Goal: Transaction & Acquisition: Book appointment/travel/reservation

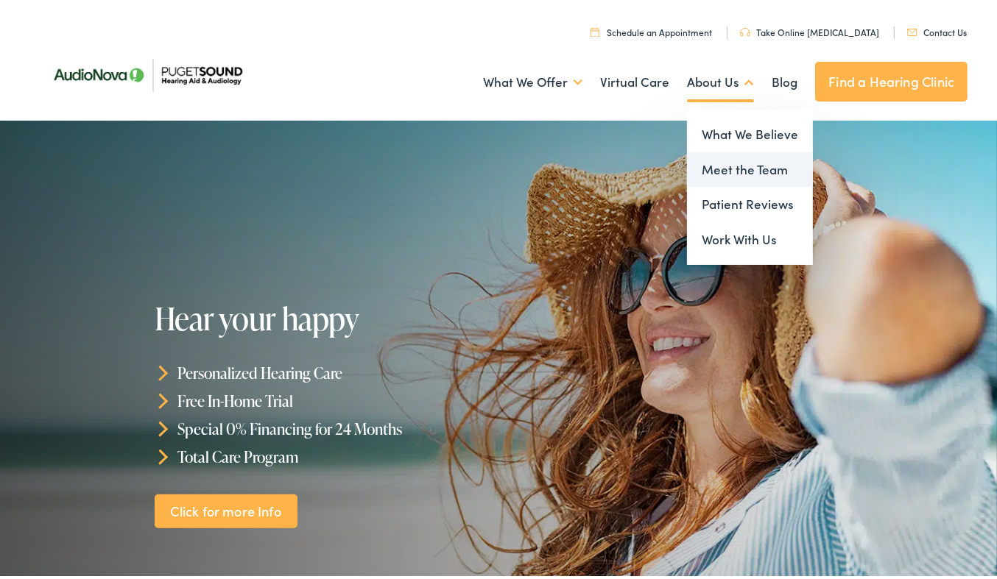
click at [716, 164] on link "Meet the Team" at bounding box center [750, 166] width 126 height 35
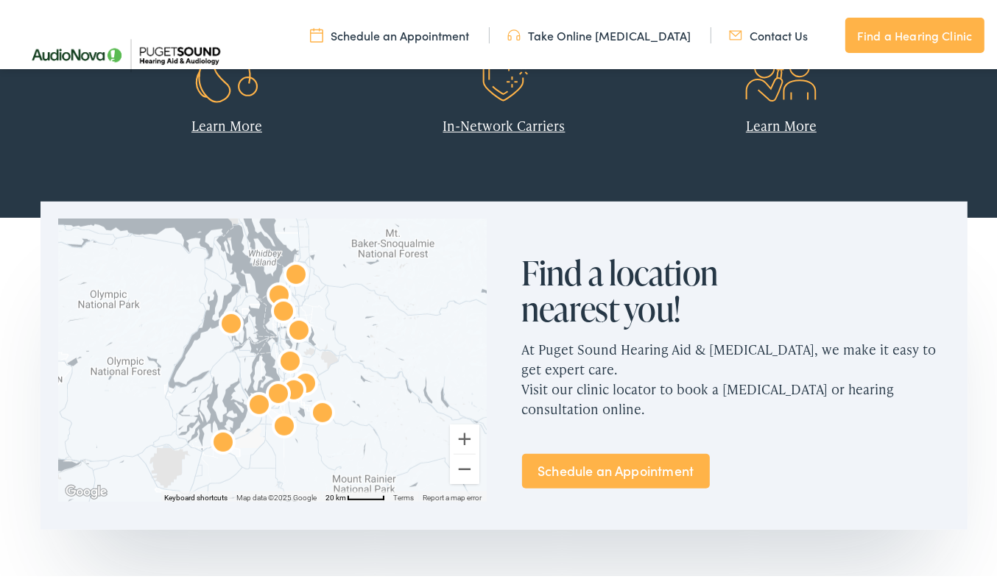
scroll to position [810, 0]
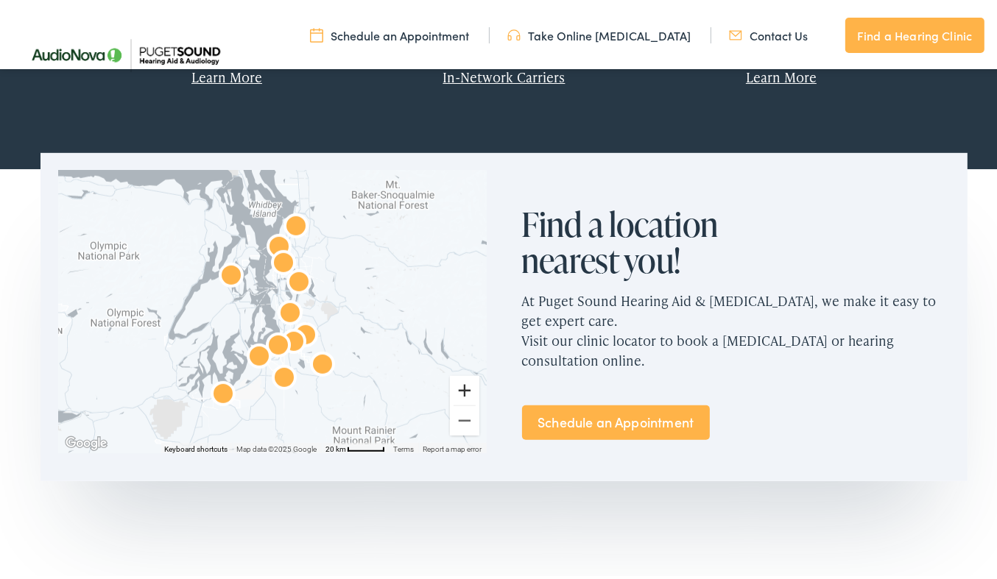
click at [458, 389] on button "Zoom in" at bounding box center [464, 387] width 29 height 29
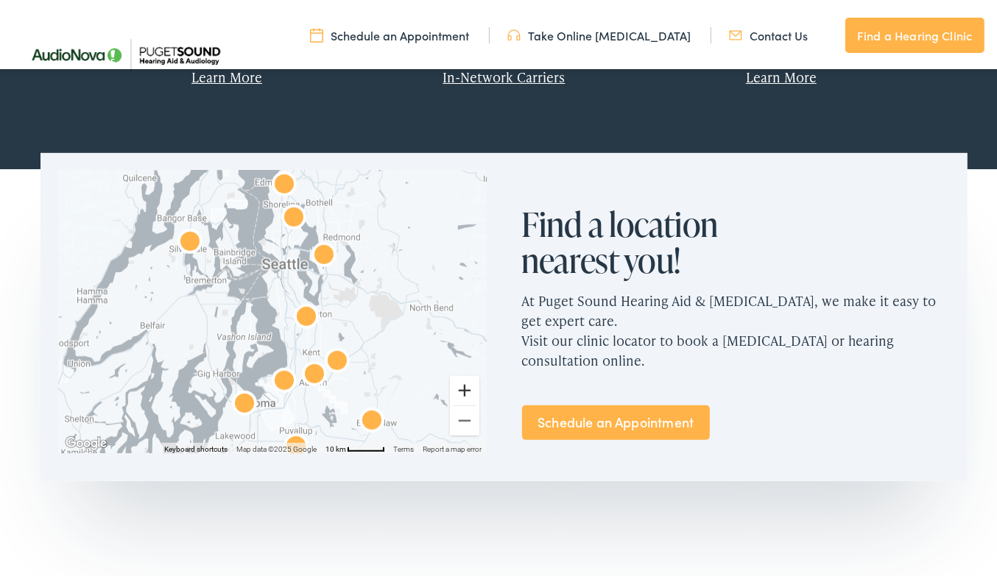
click at [458, 389] on button "Zoom in" at bounding box center [464, 387] width 29 height 29
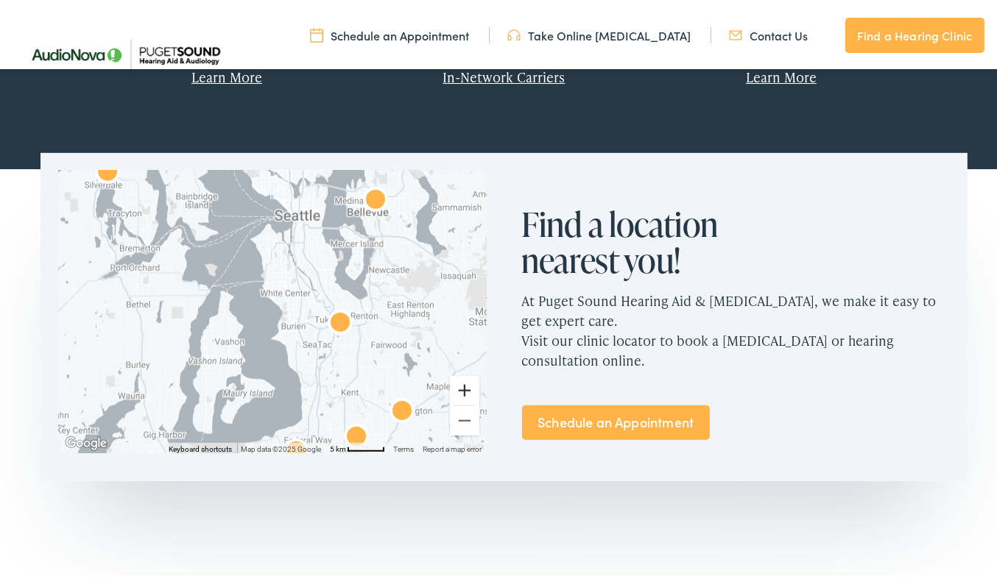
click at [458, 389] on button "Zoom in" at bounding box center [464, 387] width 29 height 29
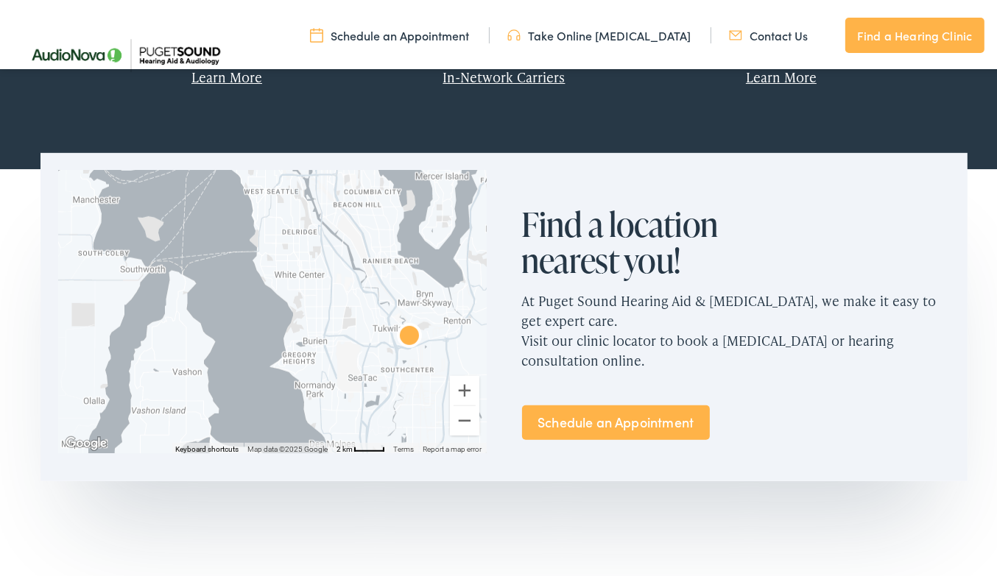
click at [407, 331] on img "AudioNova" at bounding box center [409, 334] width 35 height 35
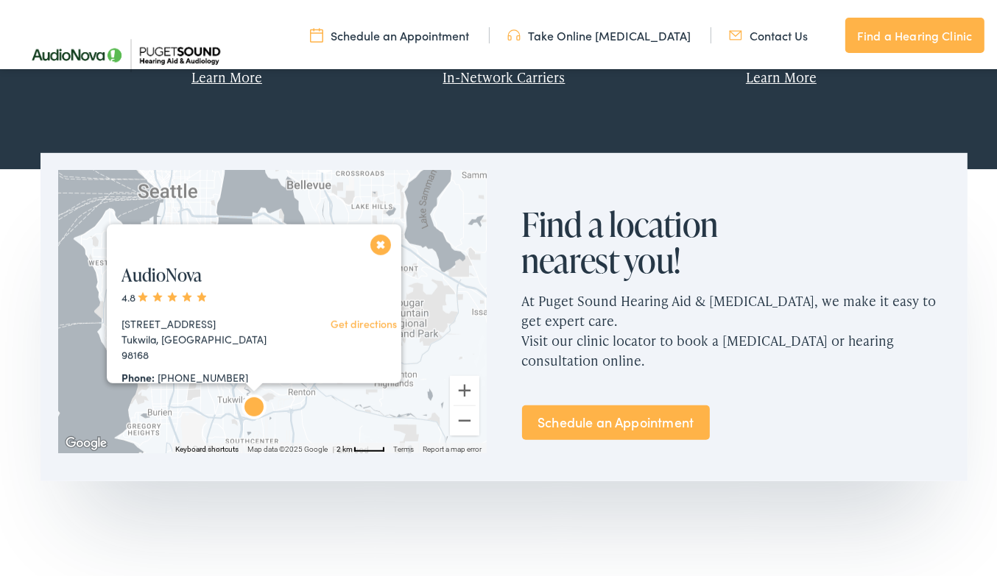
click at [615, 418] on link "Schedule an Appointment" at bounding box center [616, 420] width 188 height 35
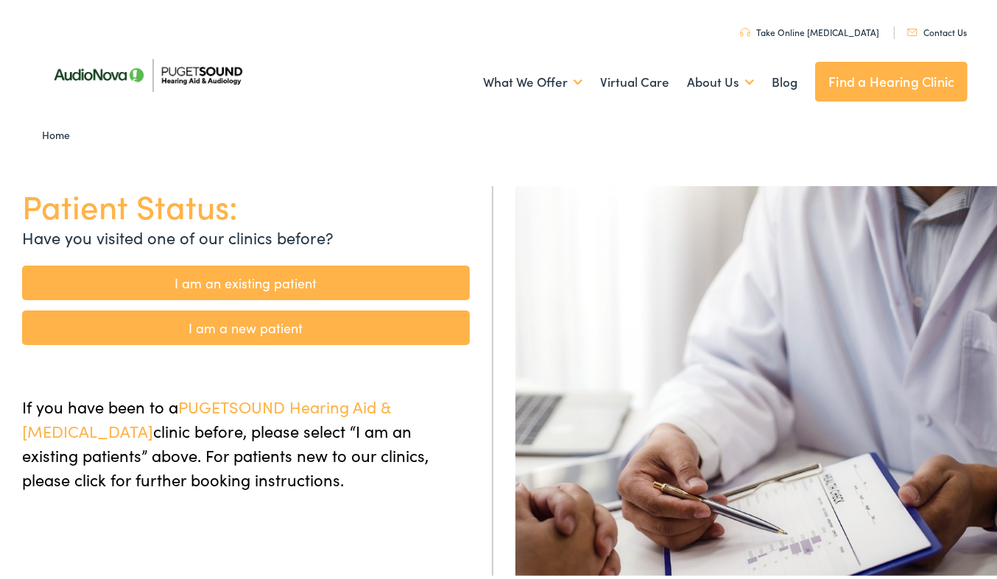
click at [266, 330] on link "I am a new patient" at bounding box center [246, 325] width 448 height 35
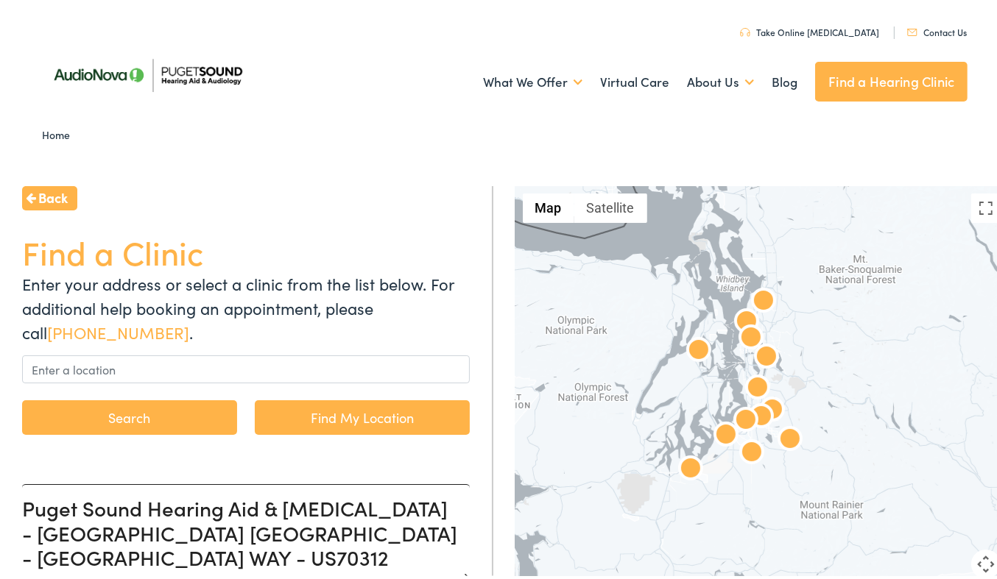
click at [954, 509] on div at bounding box center [761, 415] width 493 height 464
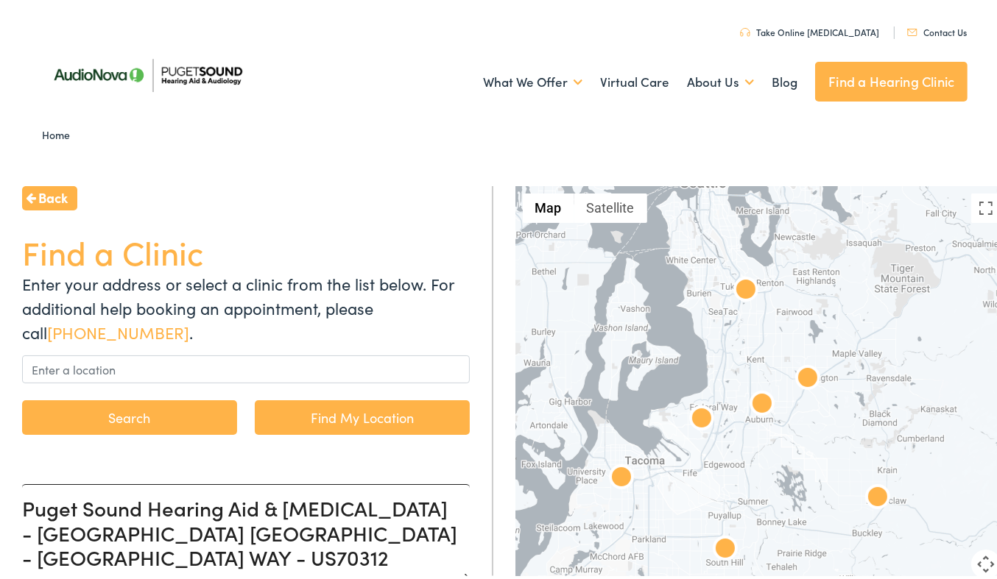
drag, startPoint x: 727, startPoint y: 369, endPoint x: 821, endPoint y: 565, distance: 217.0
click at [821, 565] on div at bounding box center [761, 415] width 493 height 464
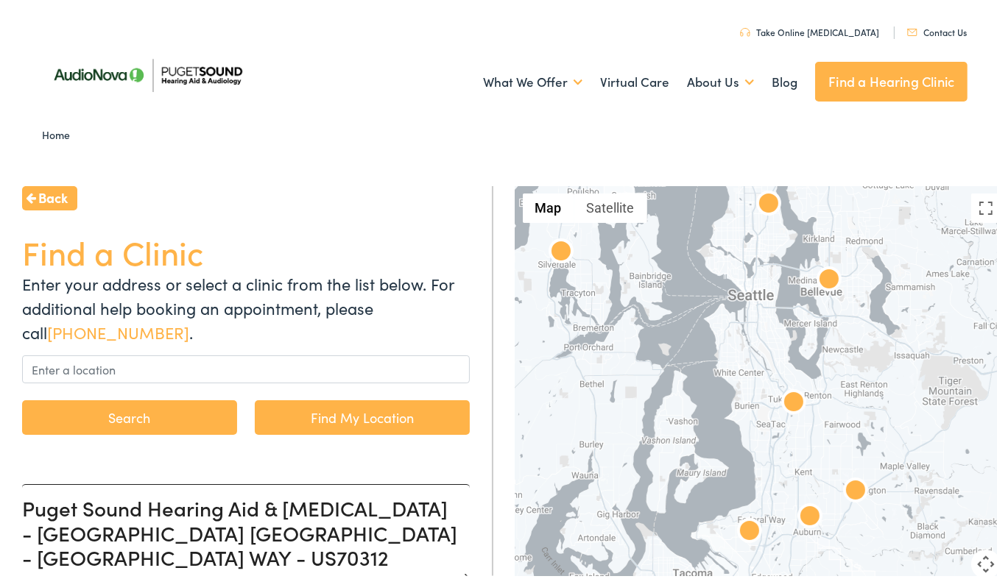
click at [783, 398] on img at bounding box center [793, 401] width 35 height 35
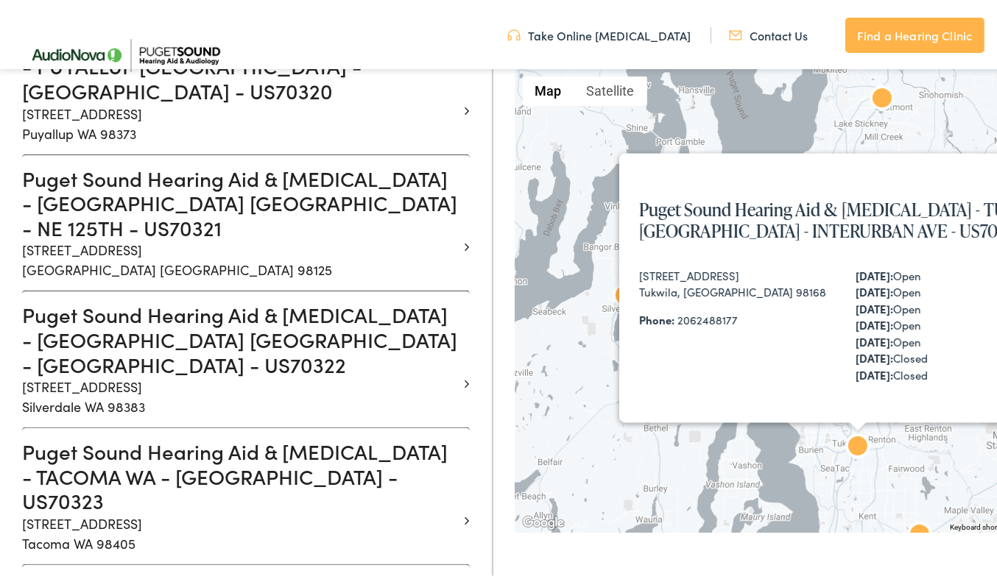
scroll to position [1604, 0]
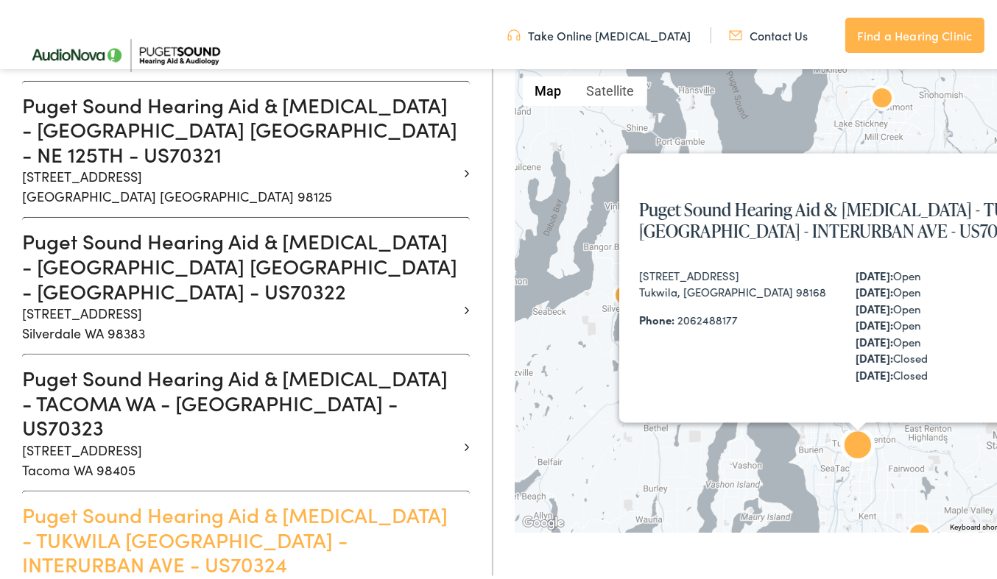
click at [242, 500] on h3 "Puget Sound Hearing Aid & Audiology - TUKWILA WA - INTERURBAN AVE - US70324" at bounding box center [240, 537] width 437 height 74
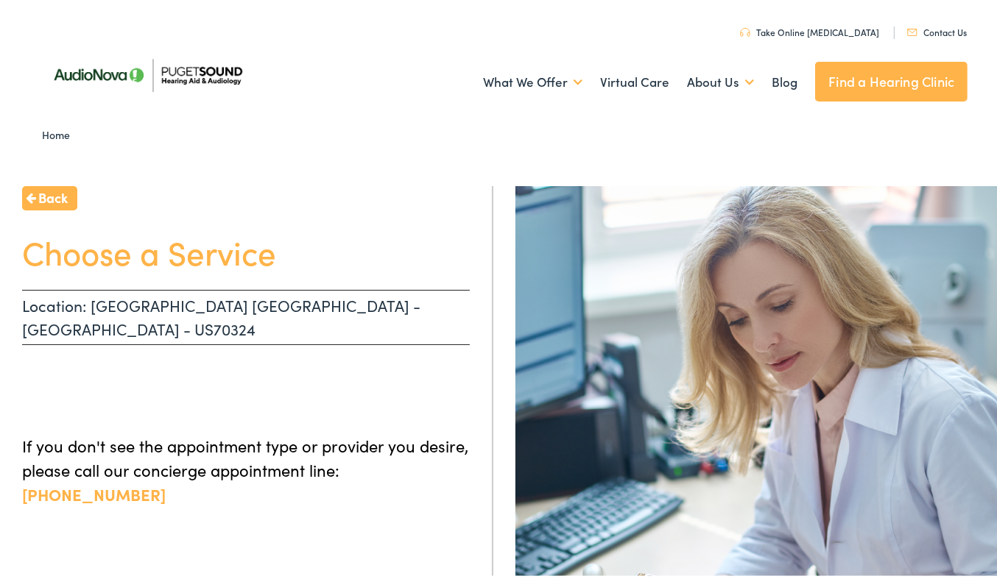
click at [177, 300] on p "Location: TUKWILA WA - INTERURBAN AVE - US70324" at bounding box center [246, 314] width 448 height 55
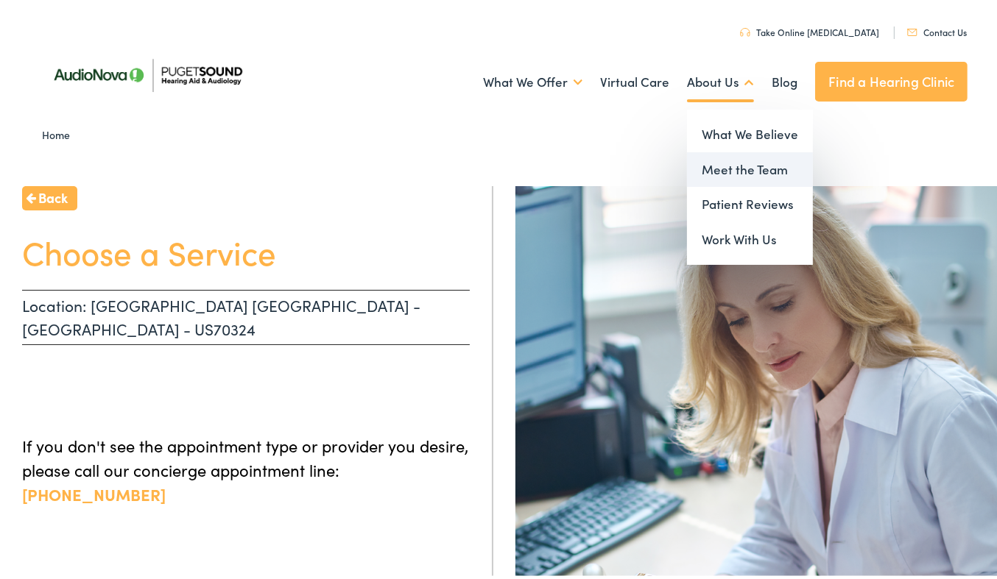
click at [711, 169] on link "Meet the Team" at bounding box center [750, 166] width 126 height 35
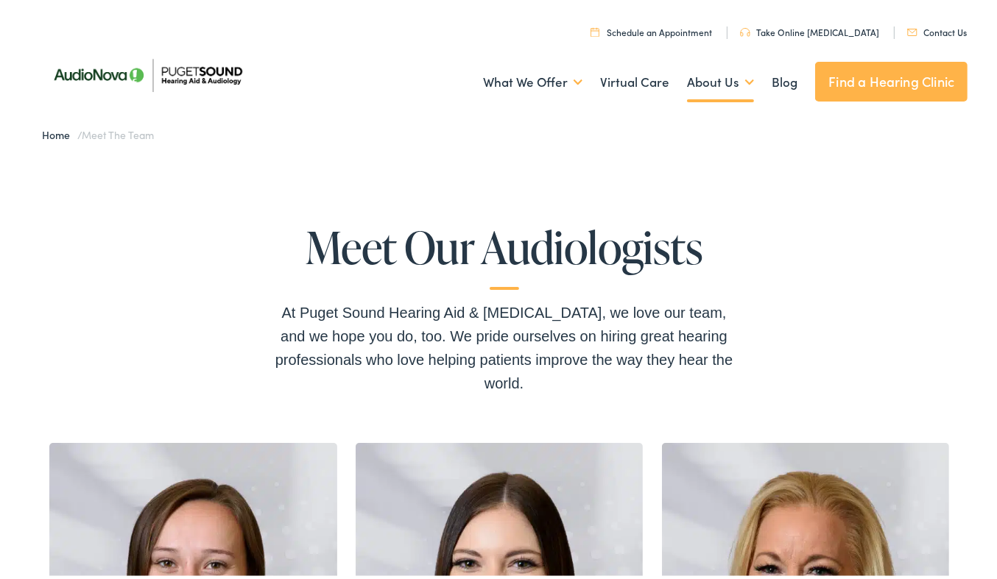
click at [855, 82] on link "Find a Hearing Clinic" at bounding box center [891, 79] width 152 height 40
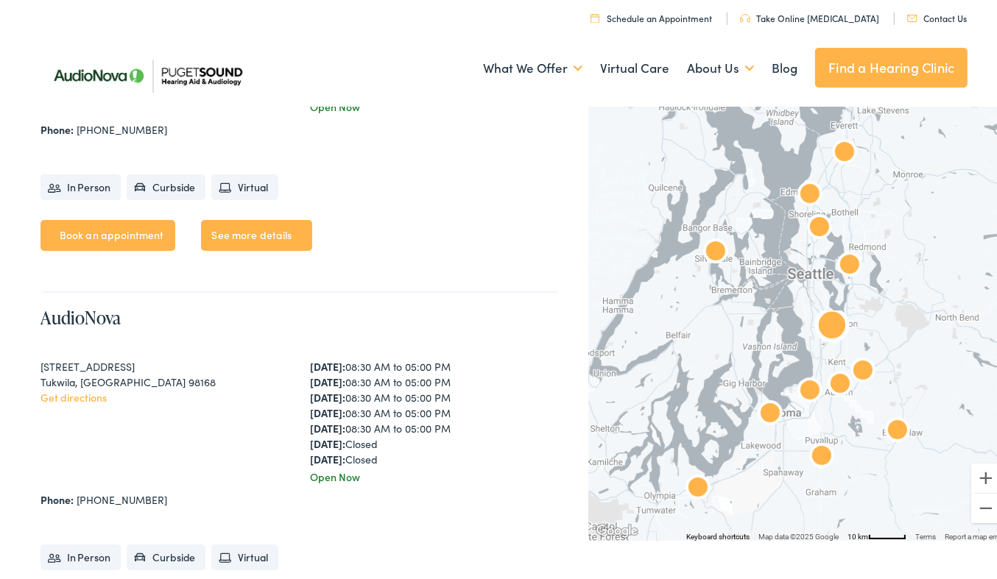
scroll to position [4638, 0]
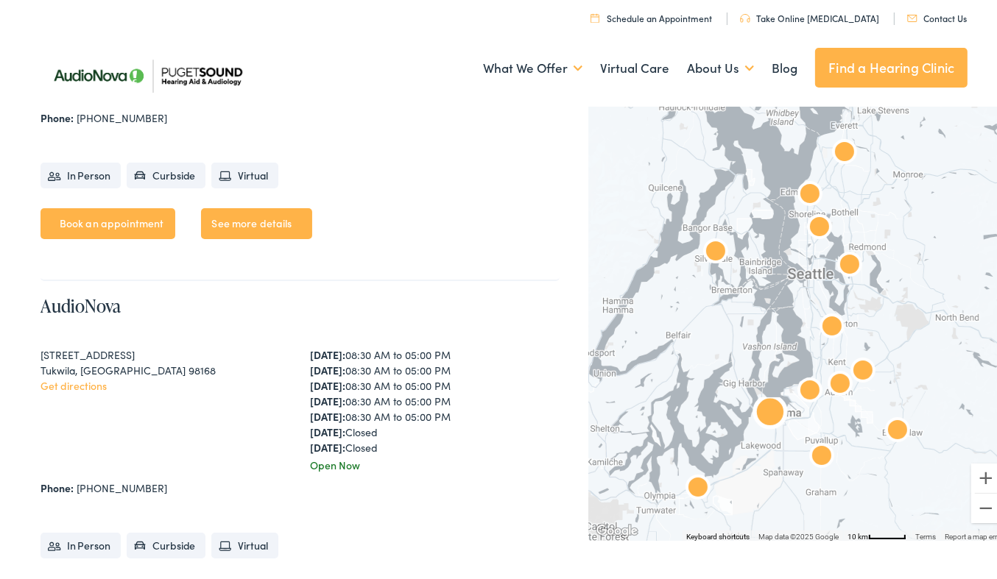
click at [97, 214] on link "Book an appointment" at bounding box center [107, 220] width 135 height 31
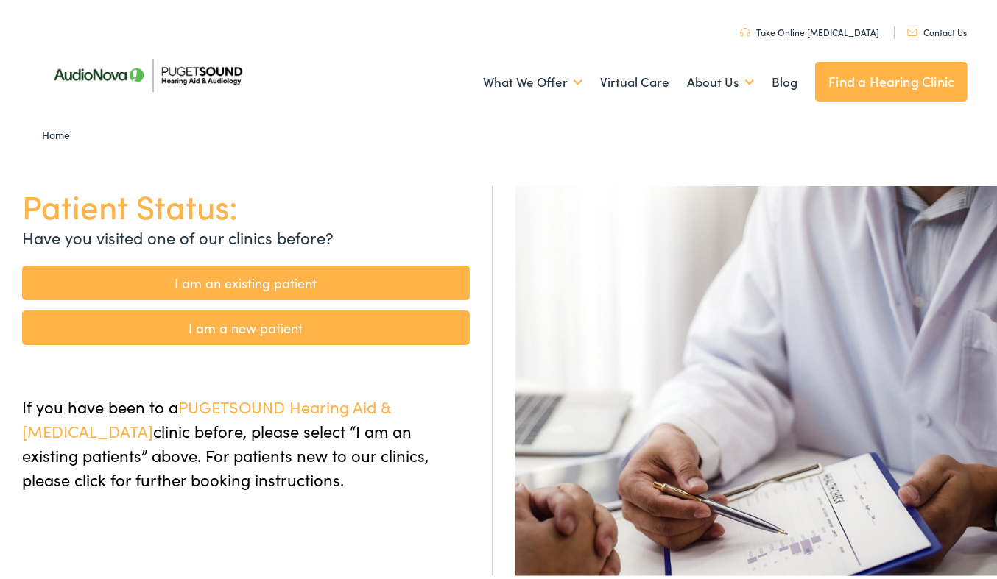
click at [196, 322] on link "I am a new patient" at bounding box center [246, 325] width 448 height 35
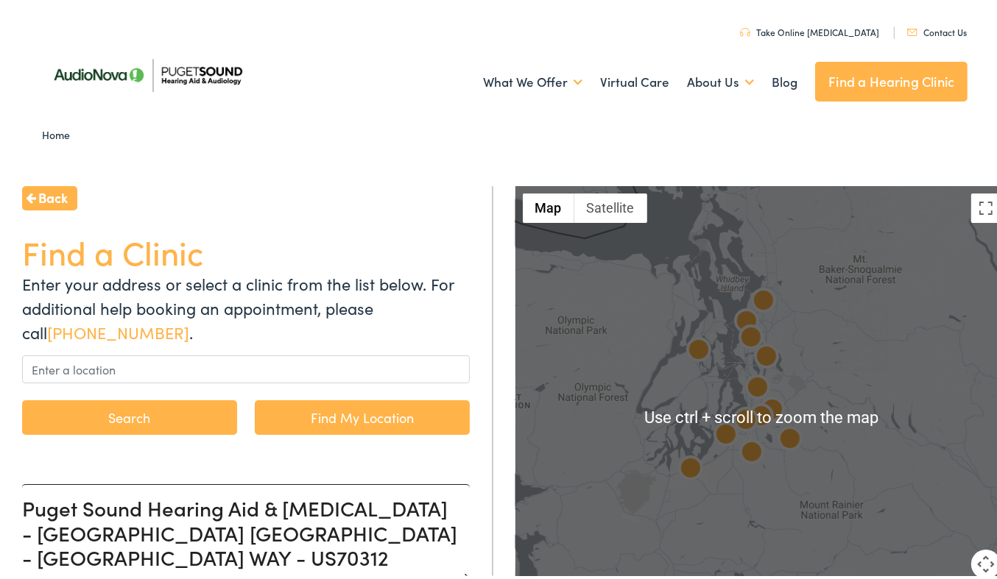
scroll to position [147, 0]
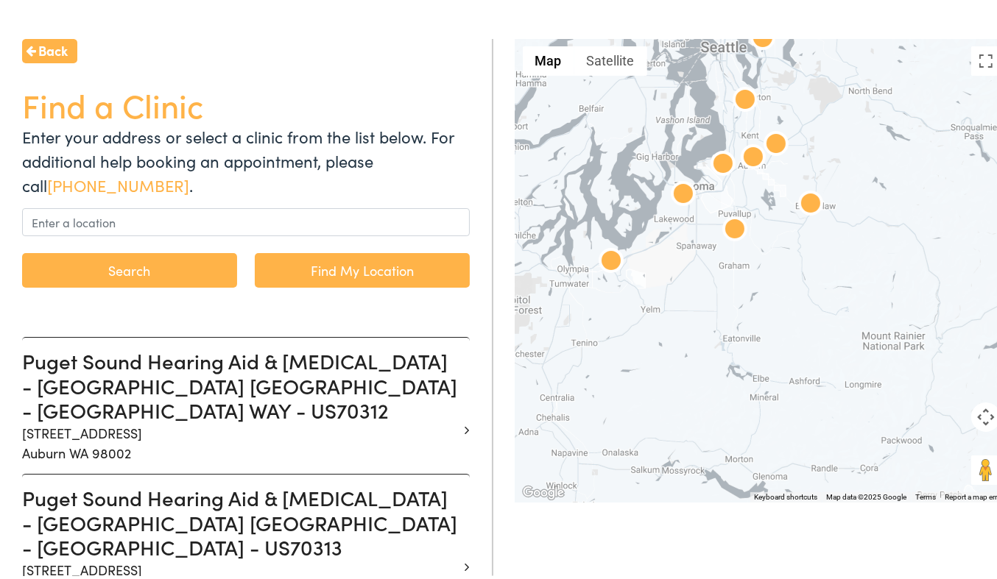
click at [735, 96] on img at bounding box center [744, 98] width 35 height 35
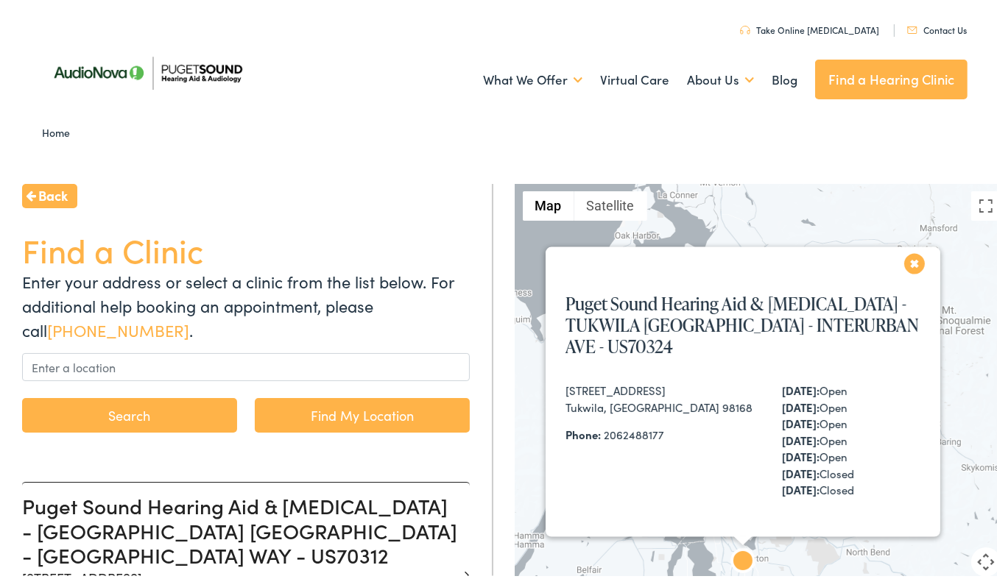
scroll to position [0, 0]
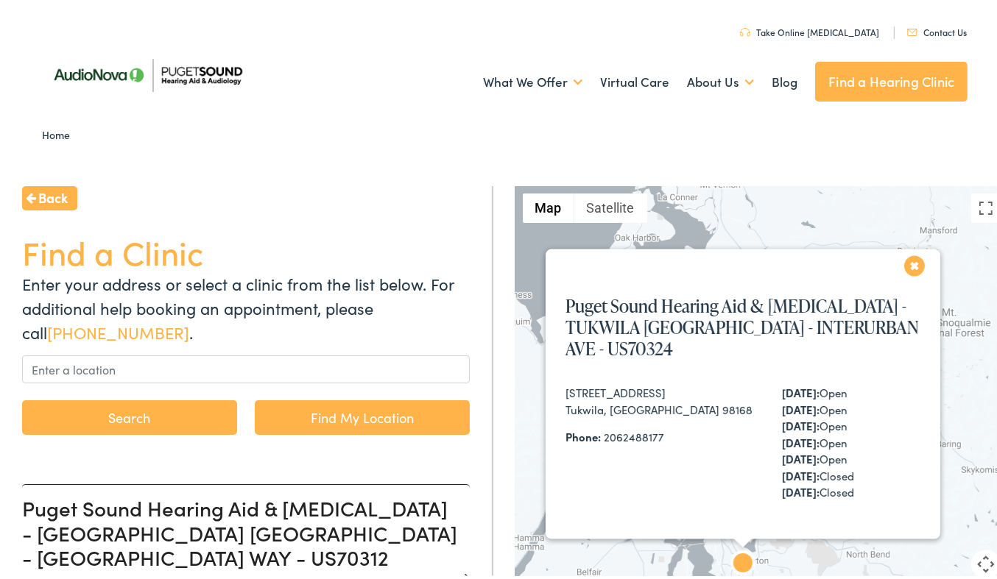
click at [57, 194] on span "Back" at bounding box center [52, 195] width 29 height 20
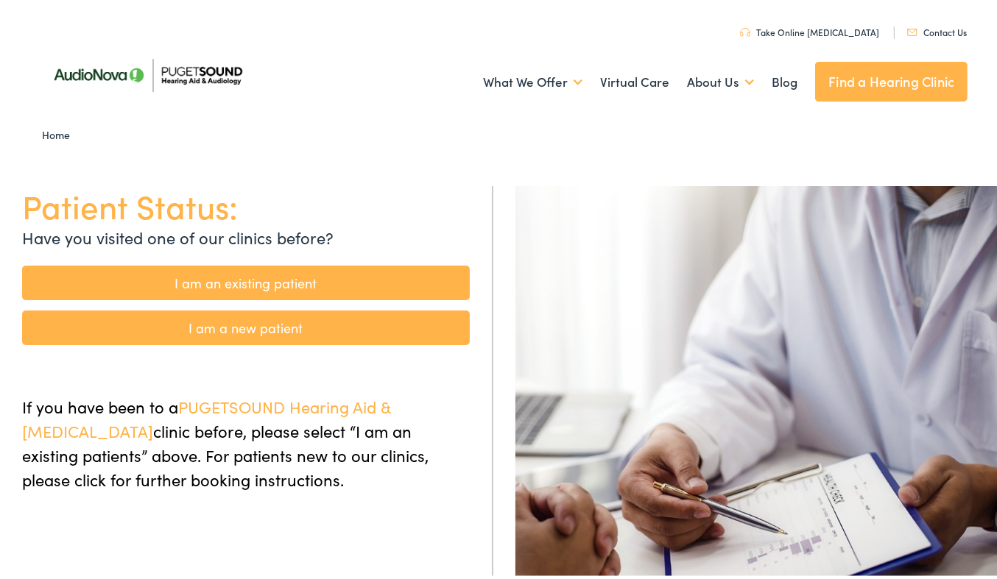
click at [250, 281] on link "I am an existing patient" at bounding box center [246, 280] width 448 height 35
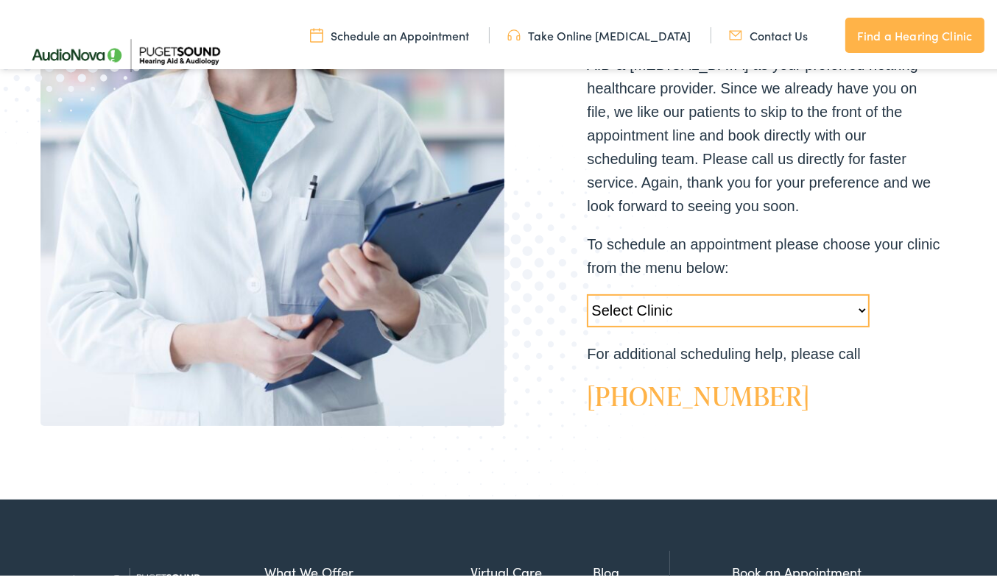
scroll to position [368, 0]
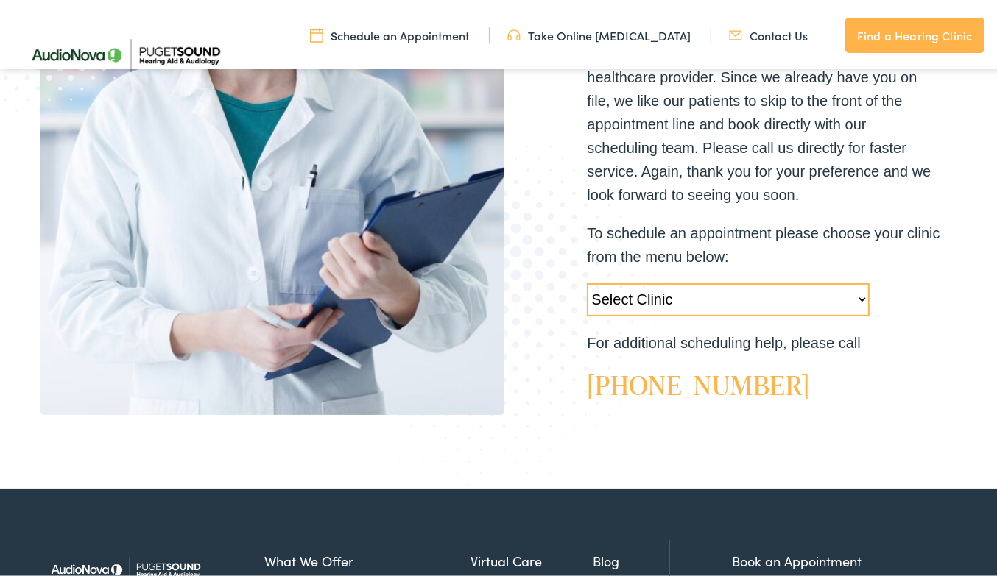
click at [853, 291] on select "Select Clinic Tukwila-WA-AudioNova 14900 Interurban Ave S #185 Tacoma-WA-AudioN…" at bounding box center [728, 296] width 283 height 33
select select "https://pshearing.alpacaaudiology.com/locations/tukwila-wa/"
click at [587, 280] on select "Select Clinic Tukwila-WA-AudioNova 14900 Interurban Ave S #185 Tacoma-WA-AudioN…" at bounding box center [728, 296] width 283 height 33
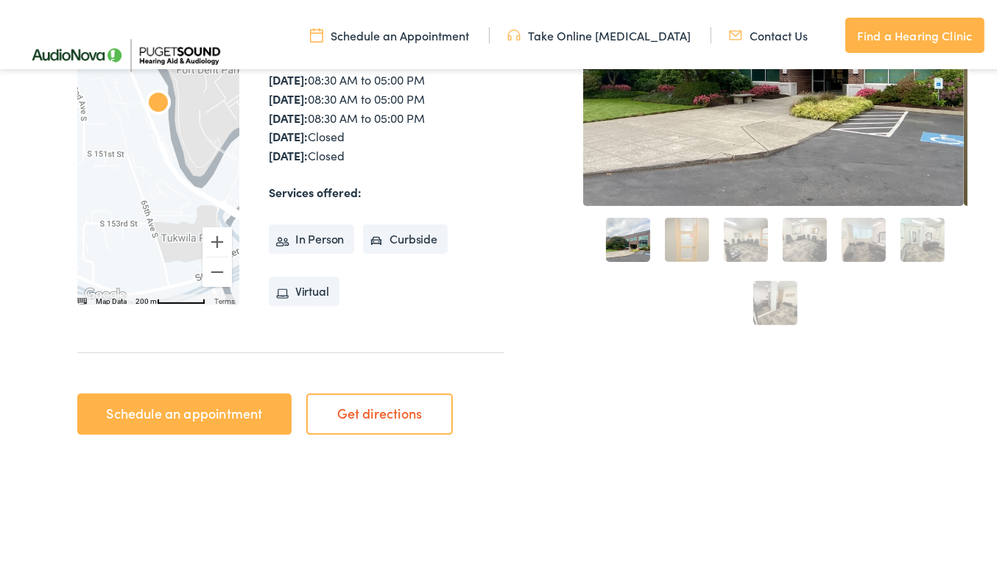
scroll to position [368, 0]
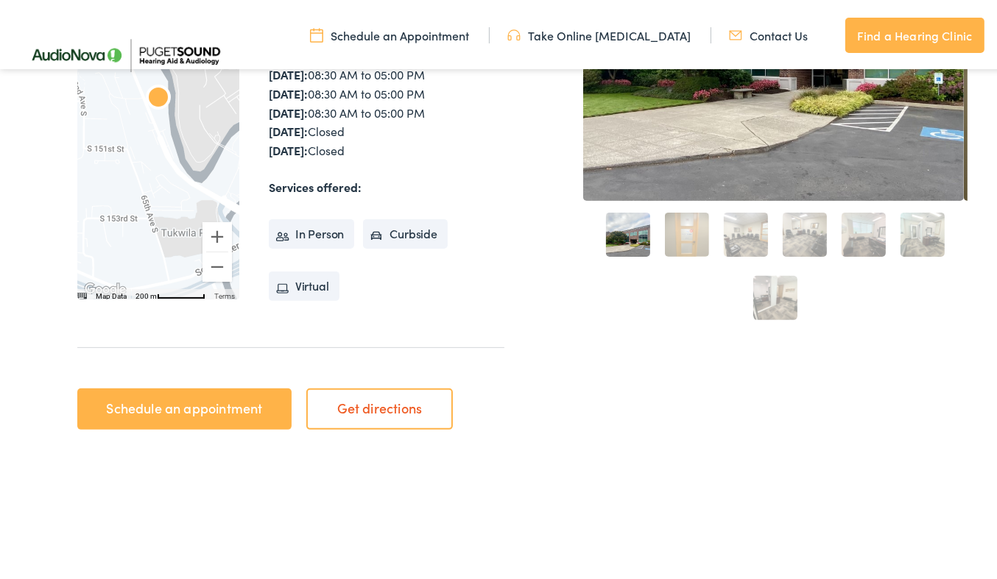
click at [213, 403] on link "Schedule an appointment" at bounding box center [184, 406] width 214 height 41
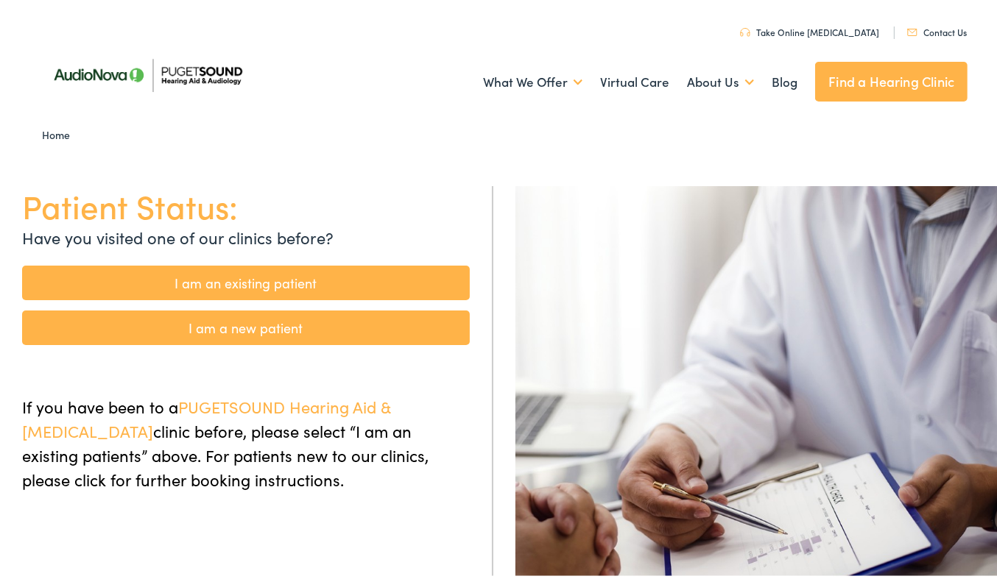
click at [280, 276] on link "I am an existing patient" at bounding box center [246, 280] width 448 height 35
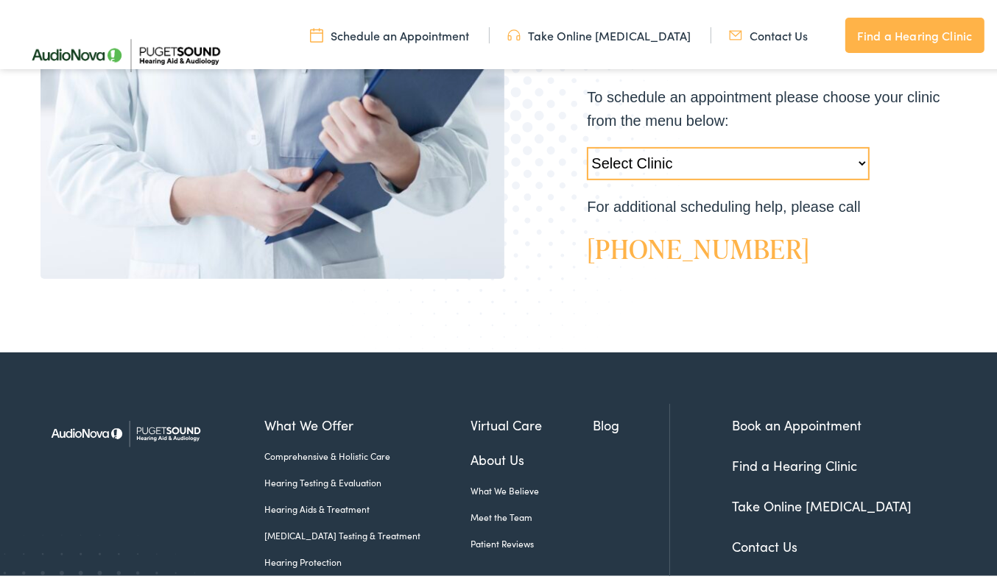
scroll to position [515, 0]
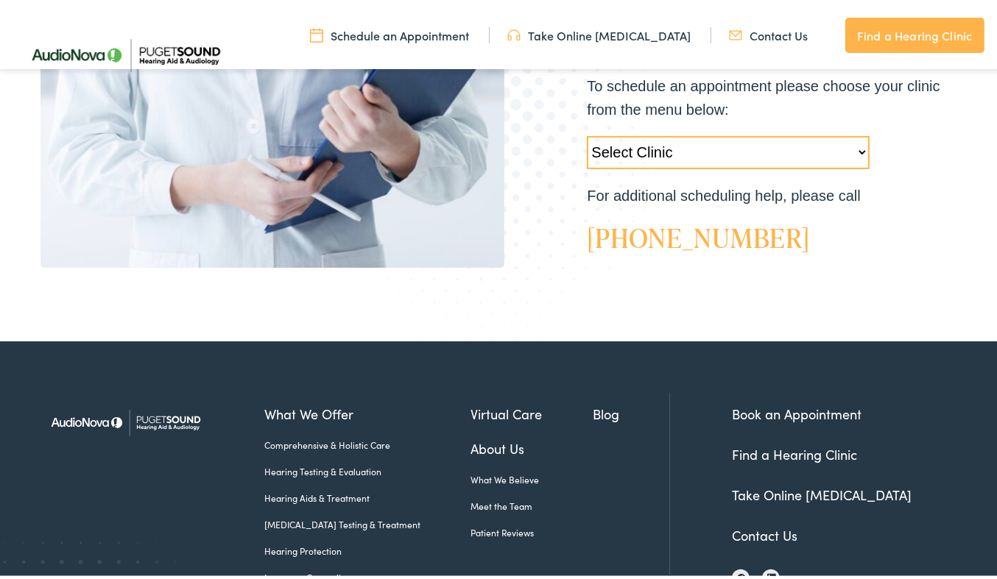
click at [646, 146] on select "Select Clinic [GEOGRAPHIC_DATA]-[GEOGRAPHIC_DATA]-AudioNova [STREET_ADDRESS]-Au…" at bounding box center [728, 149] width 283 height 33
select select "[URL][DOMAIN_NAME]"
click at [587, 133] on select "Select Clinic [GEOGRAPHIC_DATA]-[GEOGRAPHIC_DATA]-AudioNova [STREET_ADDRESS]-Au…" at bounding box center [728, 149] width 283 height 33
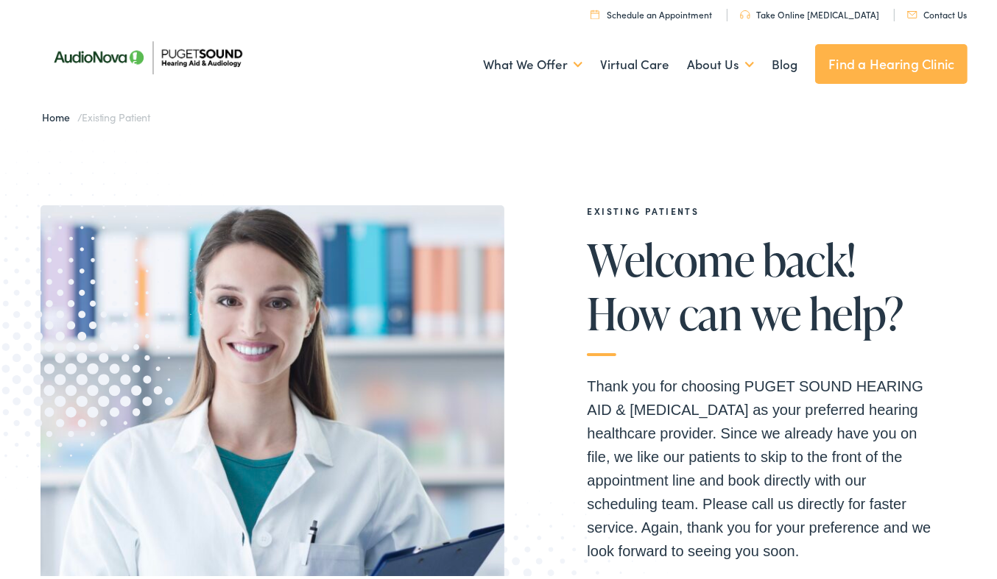
scroll to position [0, 0]
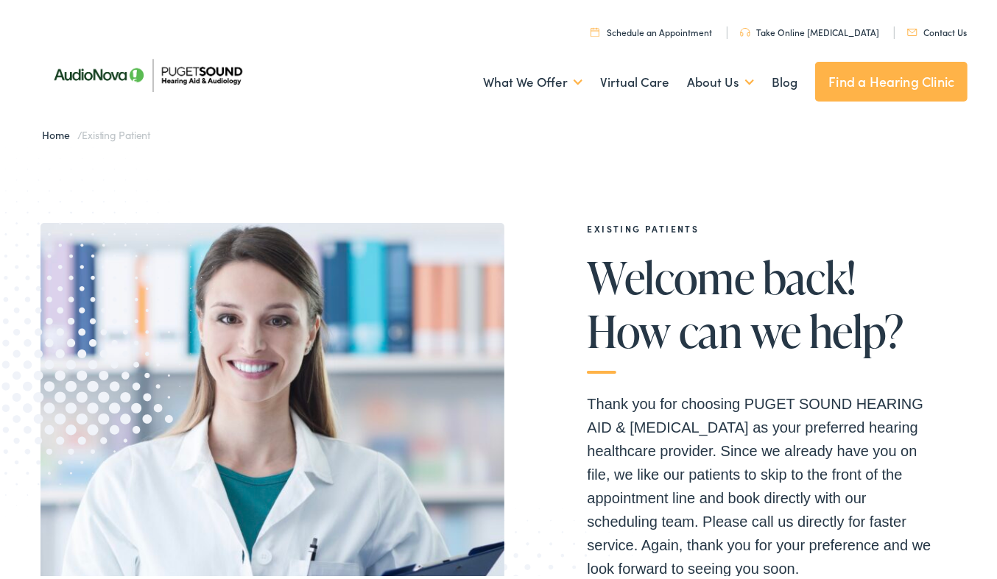
click at [856, 76] on link "Find a Hearing Clinic" at bounding box center [891, 79] width 152 height 40
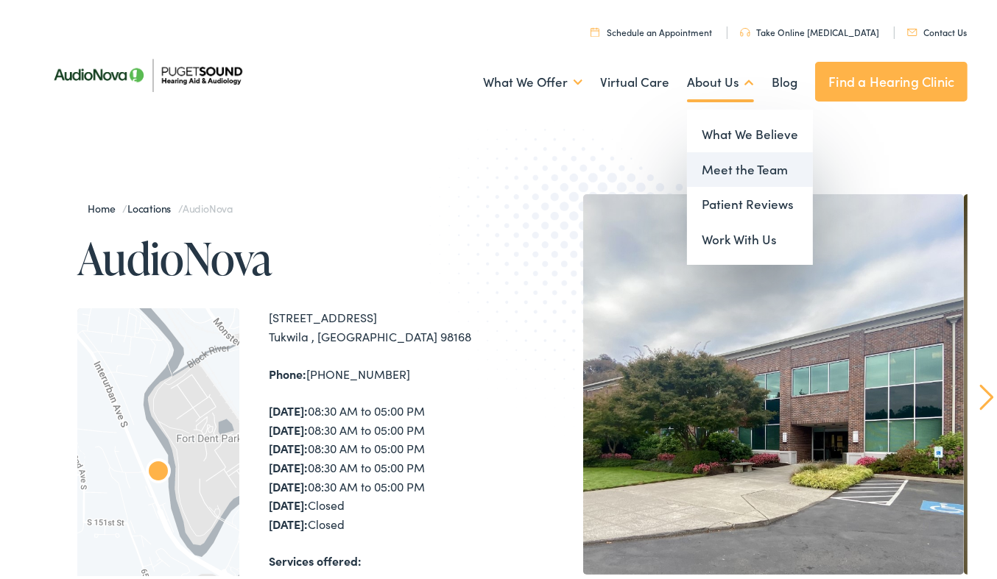
click at [727, 163] on link "Meet the Team" at bounding box center [750, 166] width 126 height 35
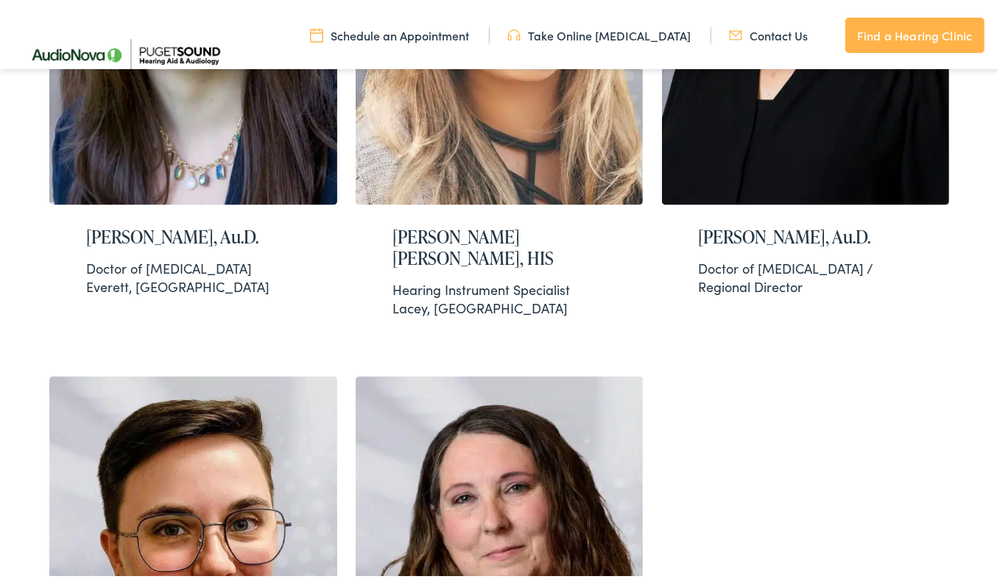
scroll to position [2209, 0]
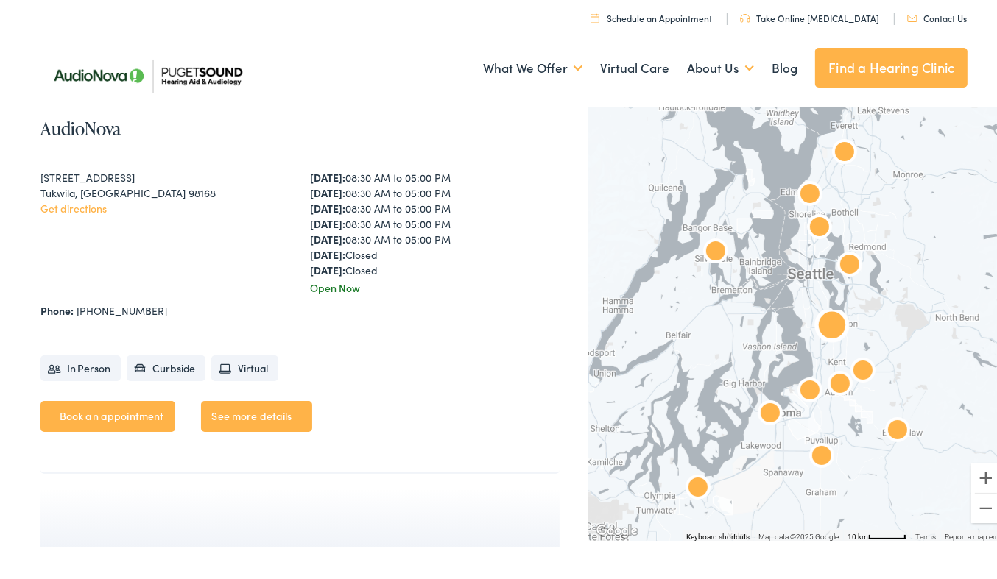
scroll to position [4785, 0]
